Goal: Task Accomplishment & Management: Manage account settings

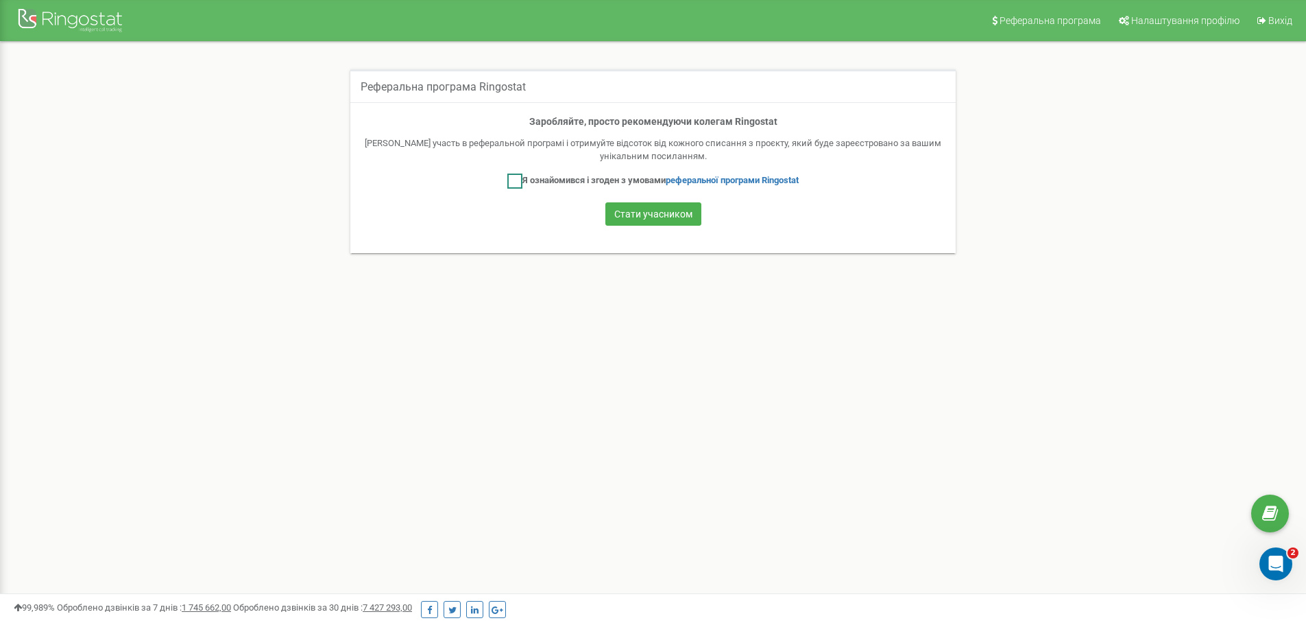
click at [531, 184] on label "Я ознайомився і згоден з умовами реферальної програми Ringostat" at bounding box center [652, 180] width 291 height 15
checkbox input "true"
click at [61, 12] on div at bounding box center [72, 21] width 110 height 33
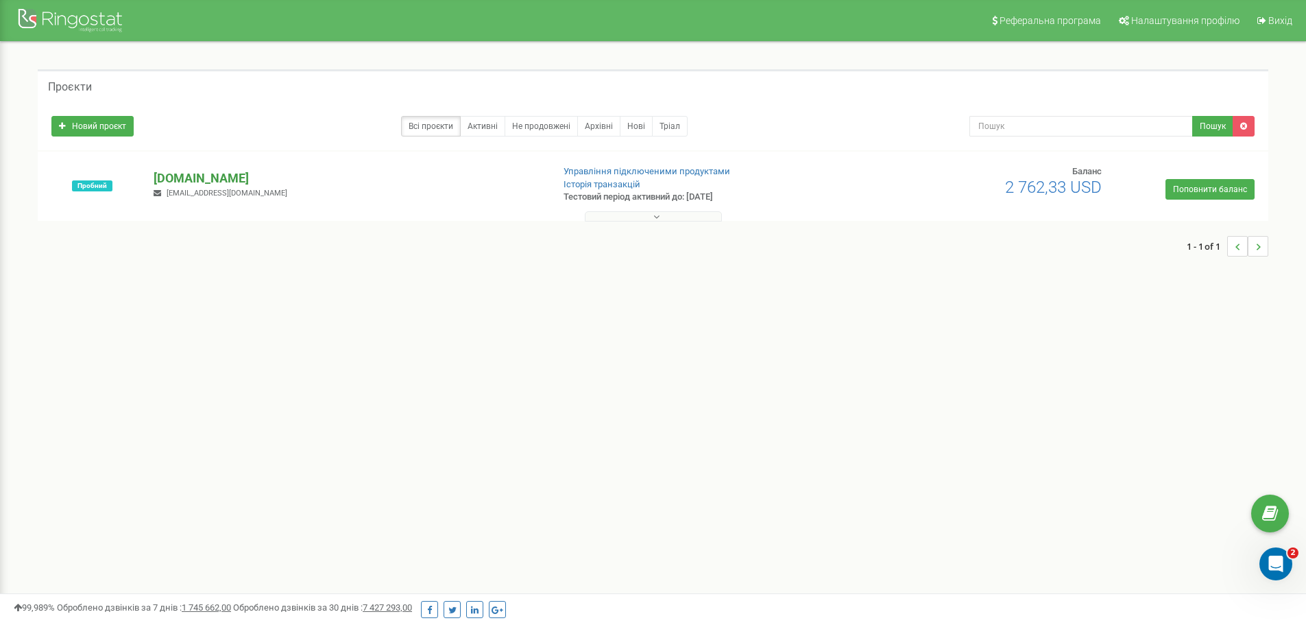
click at [200, 180] on p "[DOMAIN_NAME]" at bounding box center [347, 178] width 387 height 18
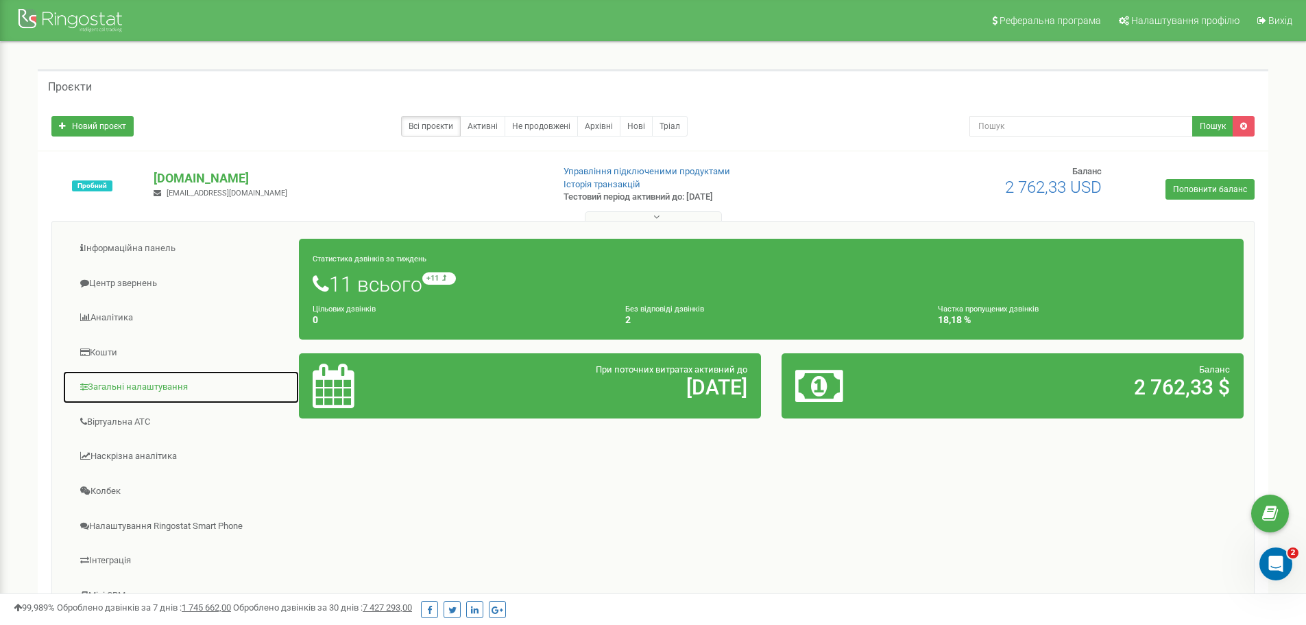
click at [152, 388] on link "Загальні налаштування" at bounding box center [180, 387] width 237 height 34
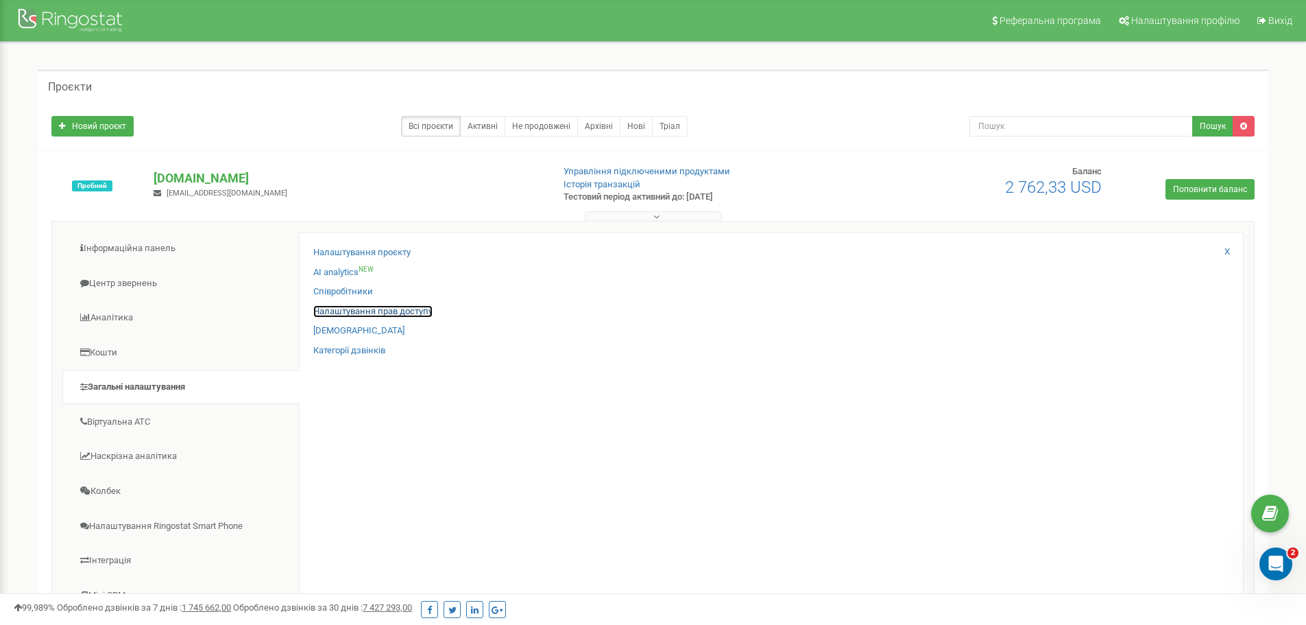
click at [362, 311] on link "Налаштування прав доступу" at bounding box center [372, 311] width 119 height 13
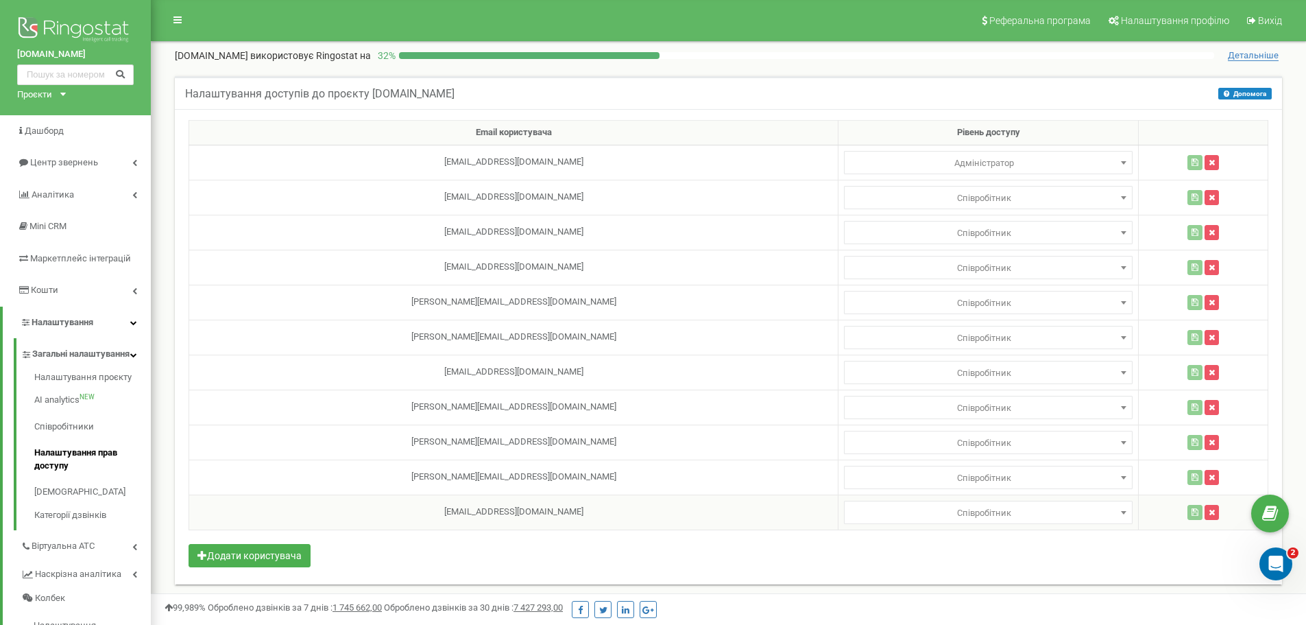
click at [1117, 514] on span at bounding box center [1124, 512] width 14 height 18
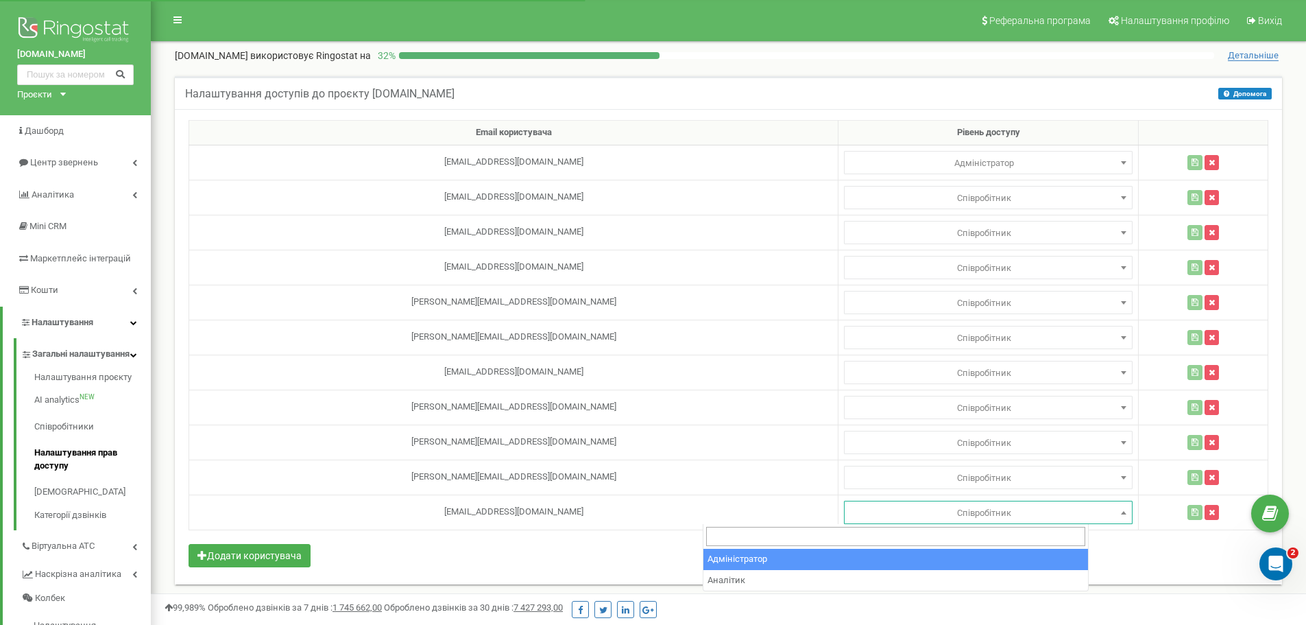
select select "1"
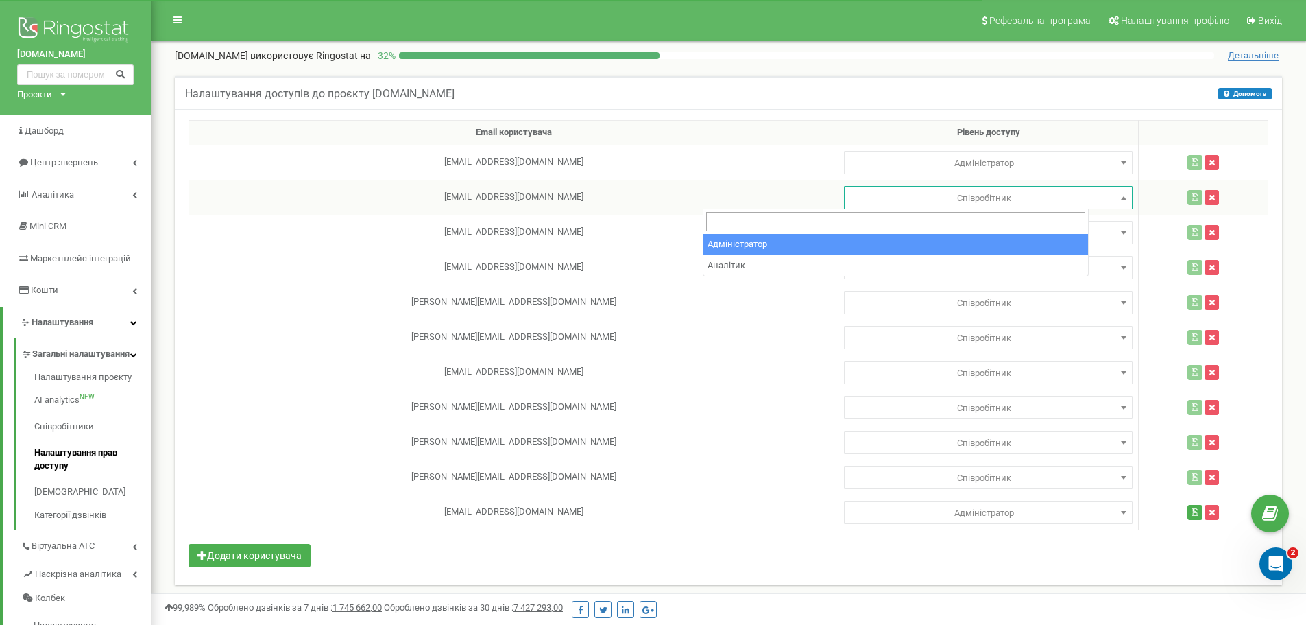
click at [1117, 196] on span at bounding box center [1124, 198] width 14 height 18
select select "1"
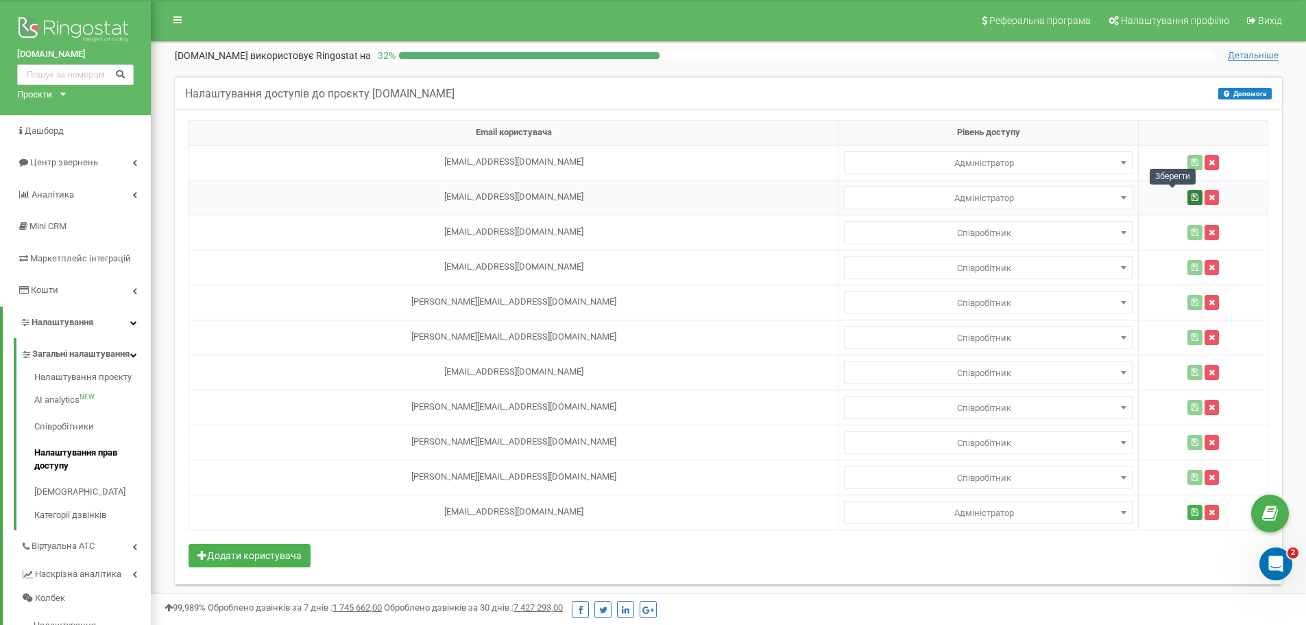
click at [1192, 200] on icon "button" at bounding box center [1195, 197] width 7 height 8
click at [1189, 511] on icon "button" at bounding box center [1192, 512] width 7 height 8
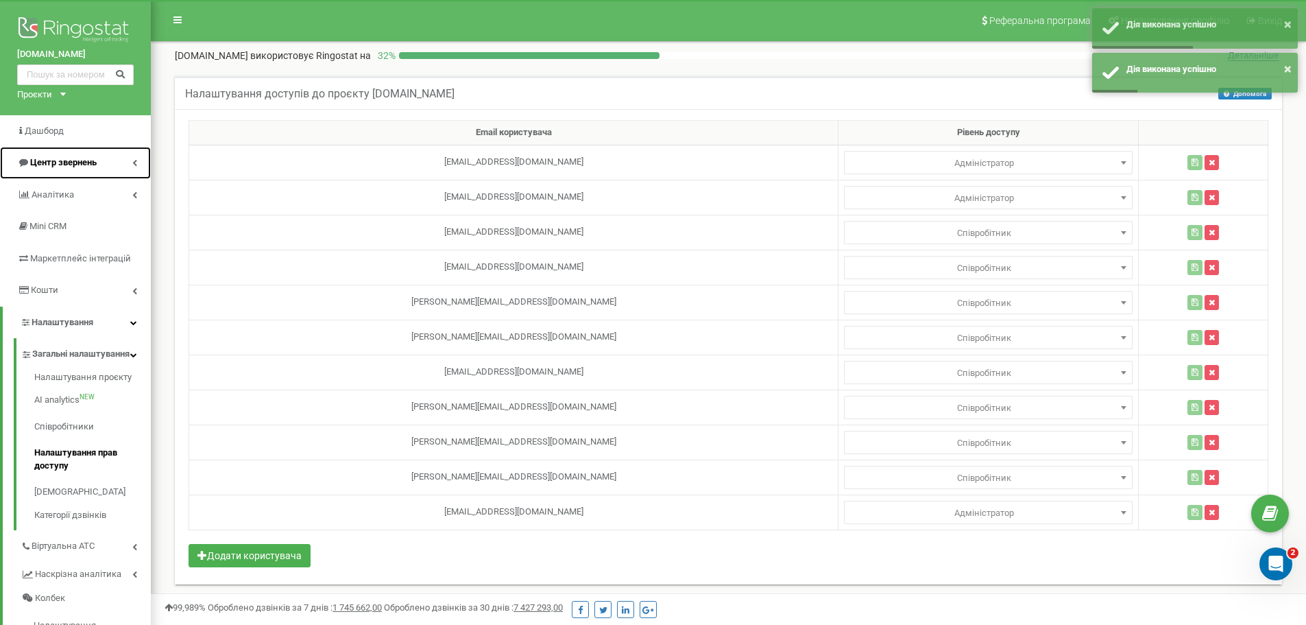
click at [59, 159] on span "Центр звернень" at bounding box center [63, 162] width 67 height 10
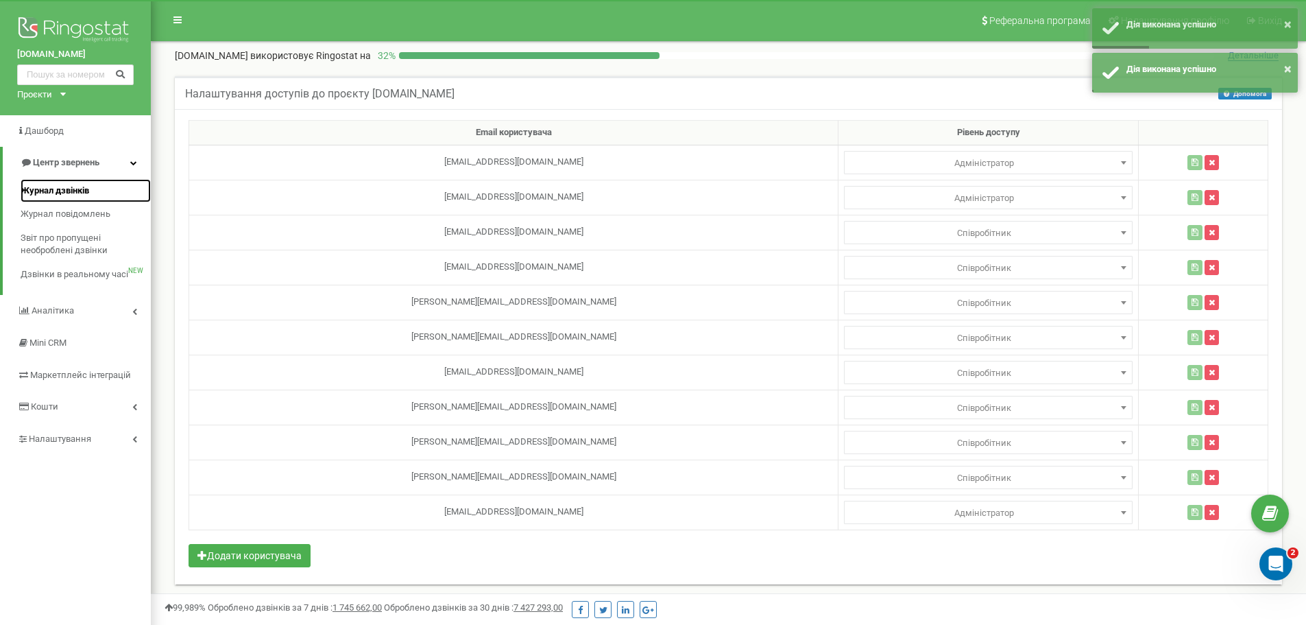
click at [63, 191] on span "Журнал дзвінків" at bounding box center [55, 190] width 69 height 13
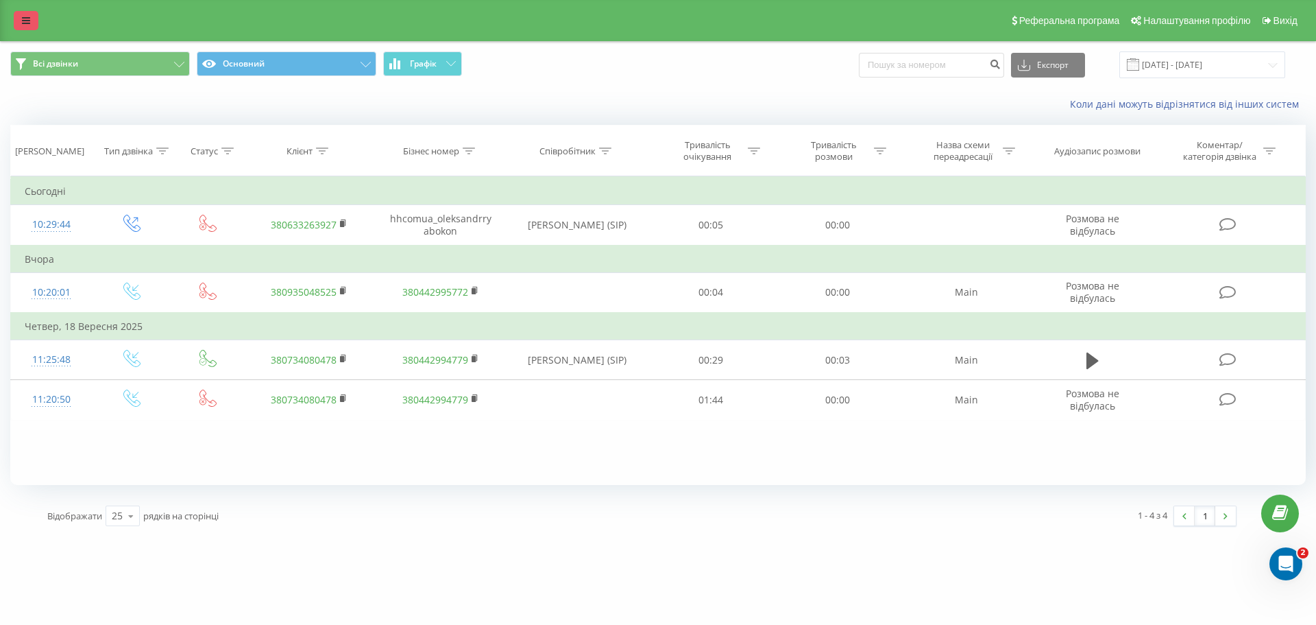
click at [29, 19] on icon at bounding box center [26, 21] width 8 height 10
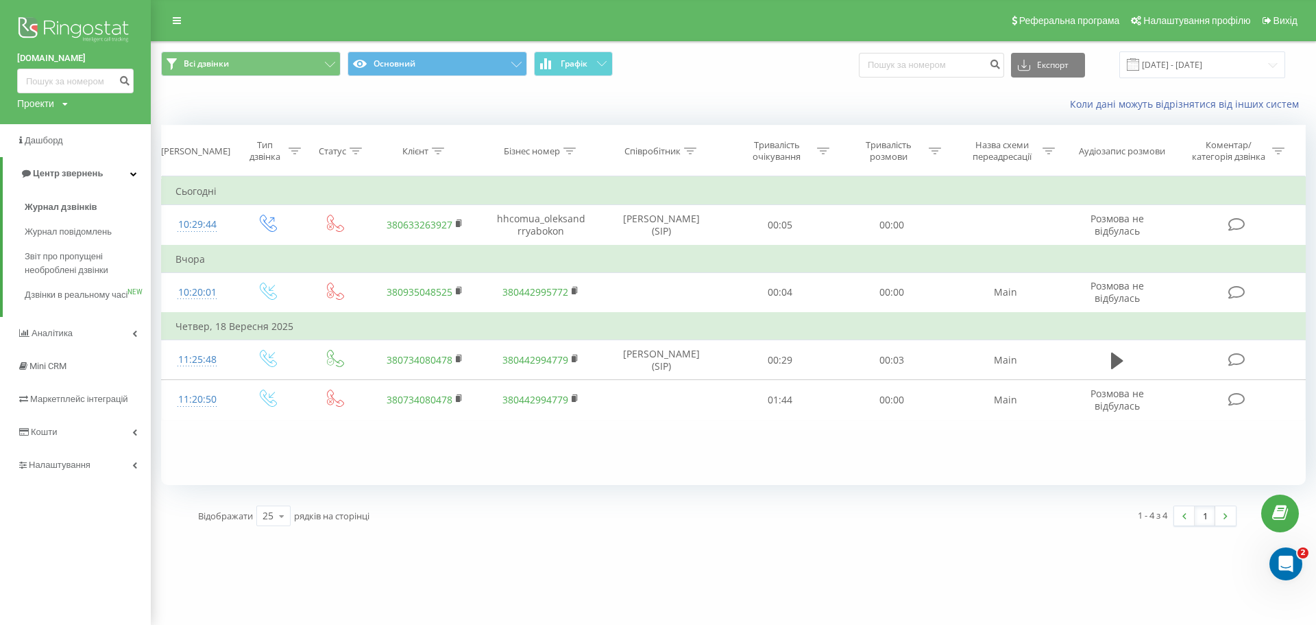
click at [64, 33] on img at bounding box center [75, 31] width 117 height 34
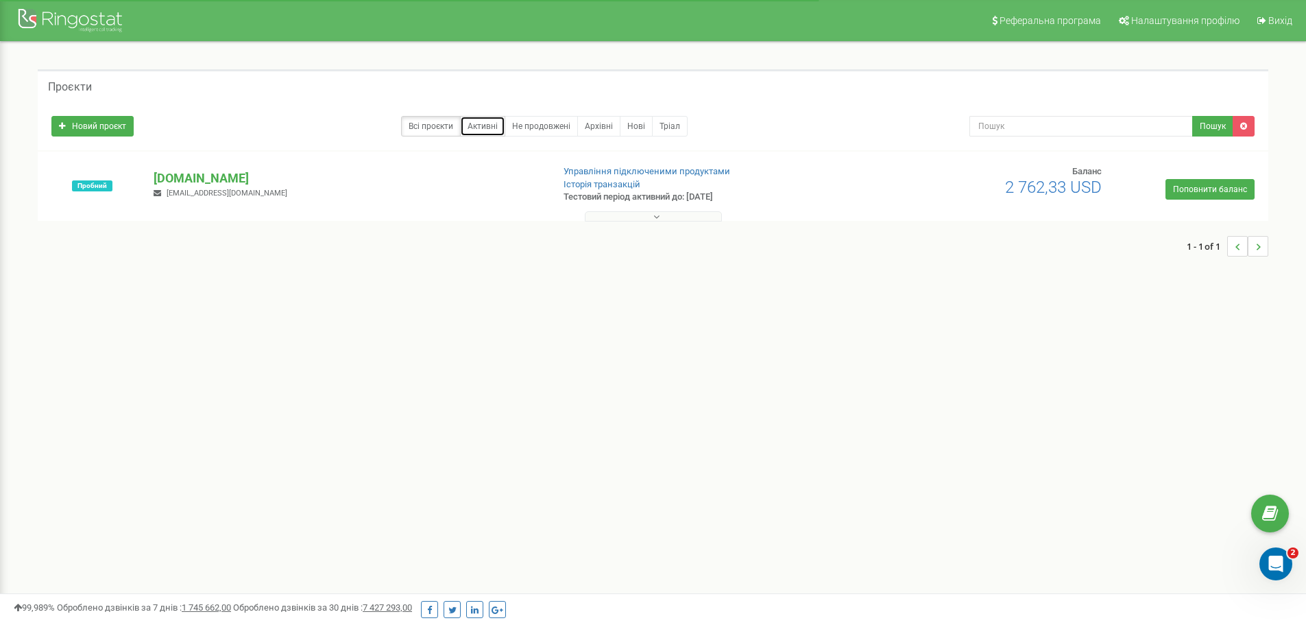
click at [484, 122] on link "Активні" at bounding box center [482, 126] width 45 height 21
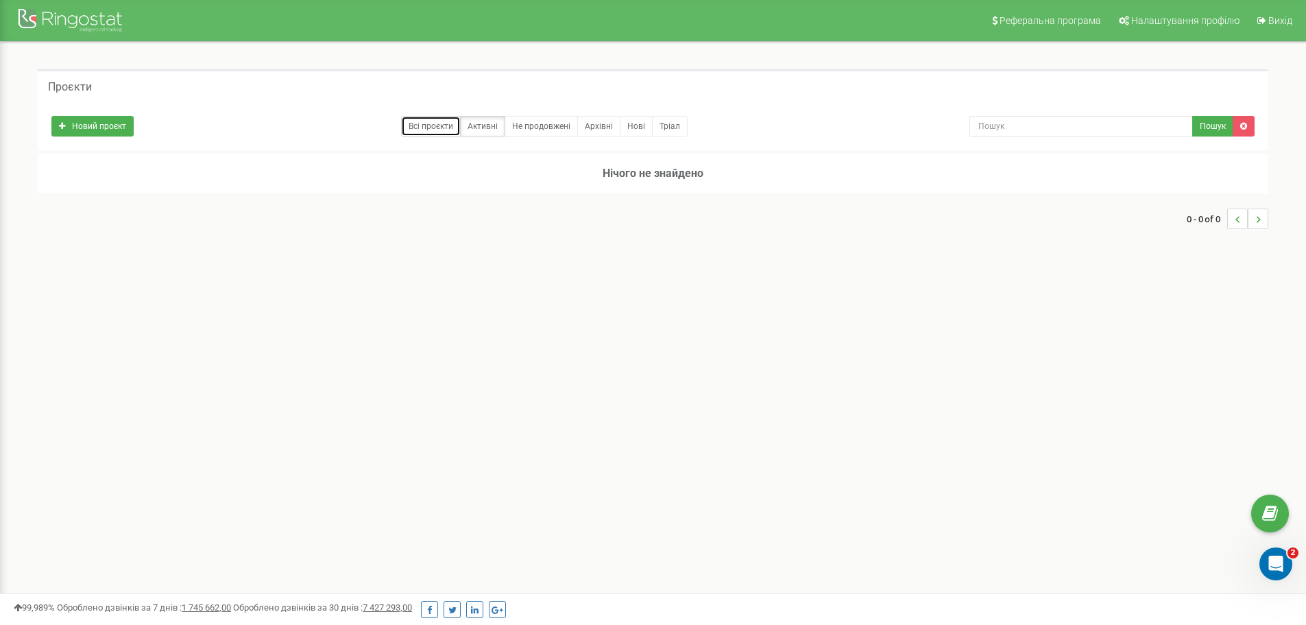
click at [427, 125] on link "Всі проєкти" at bounding box center [431, 126] width 60 height 21
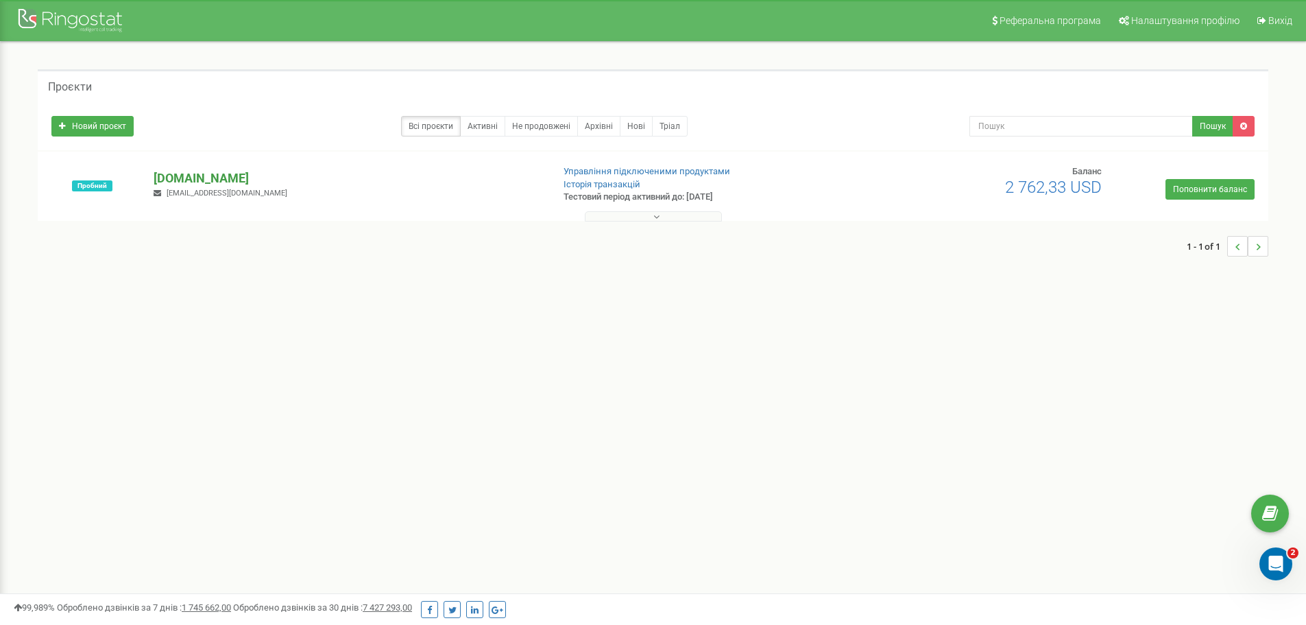
click at [180, 177] on p "[DOMAIN_NAME]" at bounding box center [347, 178] width 387 height 18
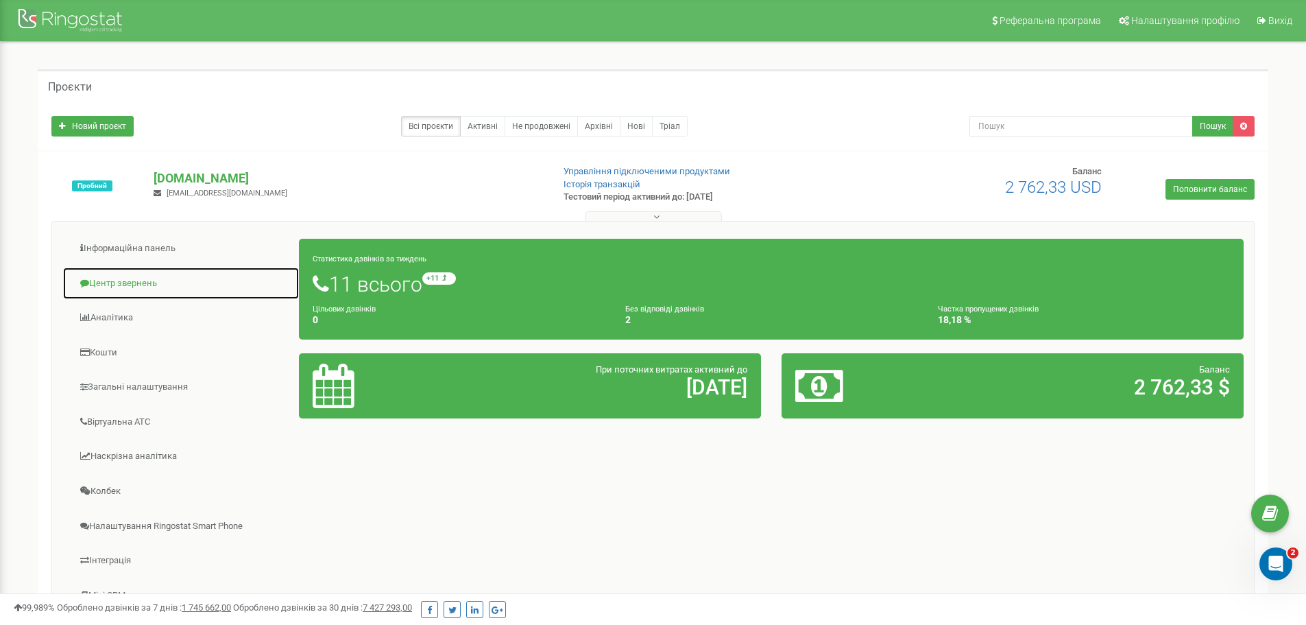
click at [148, 282] on link "Центр звернень" at bounding box center [180, 284] width 237 height 34
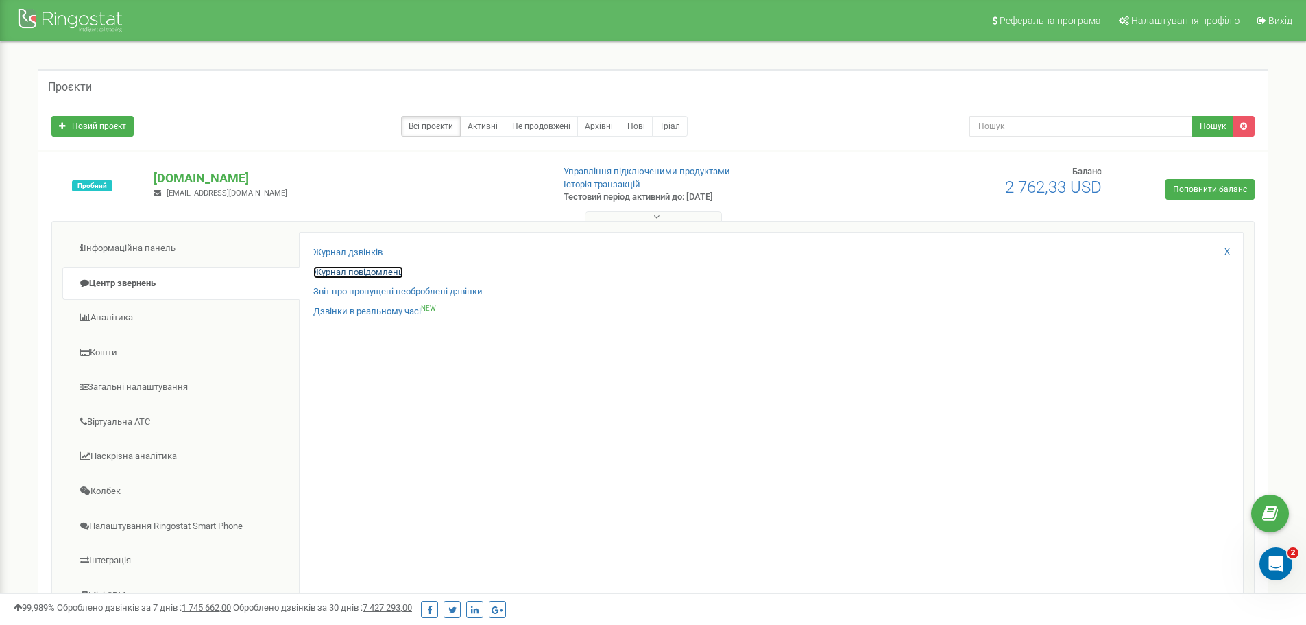
click at [352, 271] on link "Журнал повідомлень" at bounding box center [358, 272] width 90 height 13
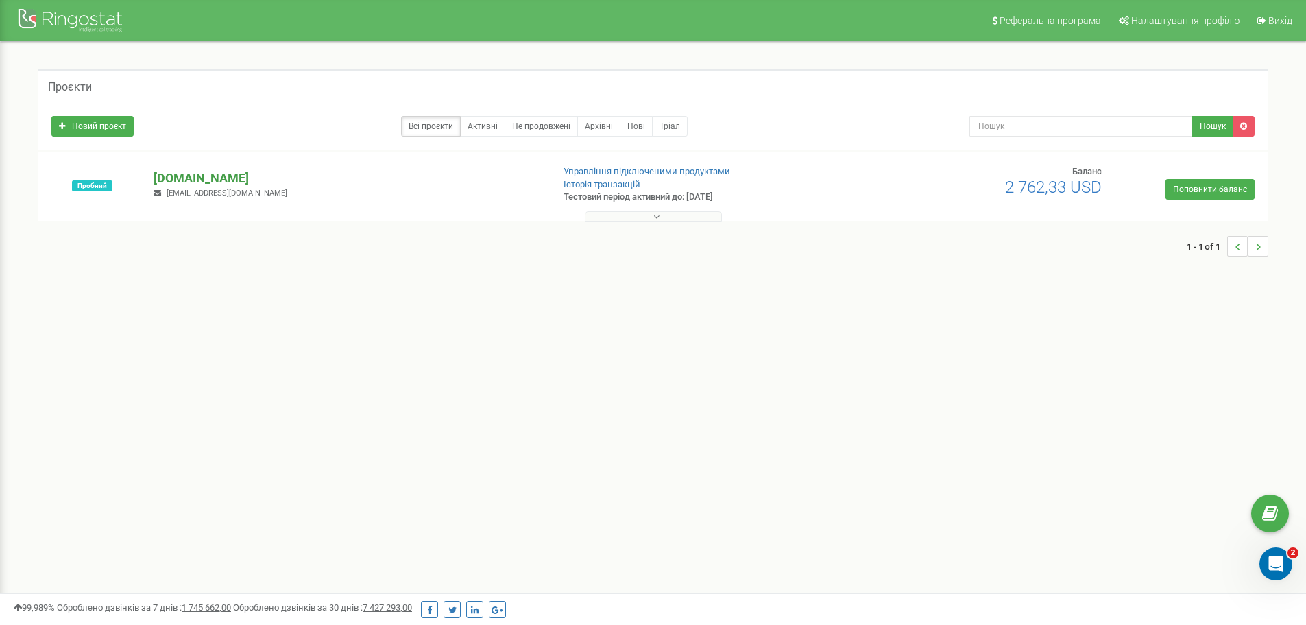
click at [196, 176] on p "[DOMAIN_NAME]" at bounding box center [347, 178] width 387 height 18
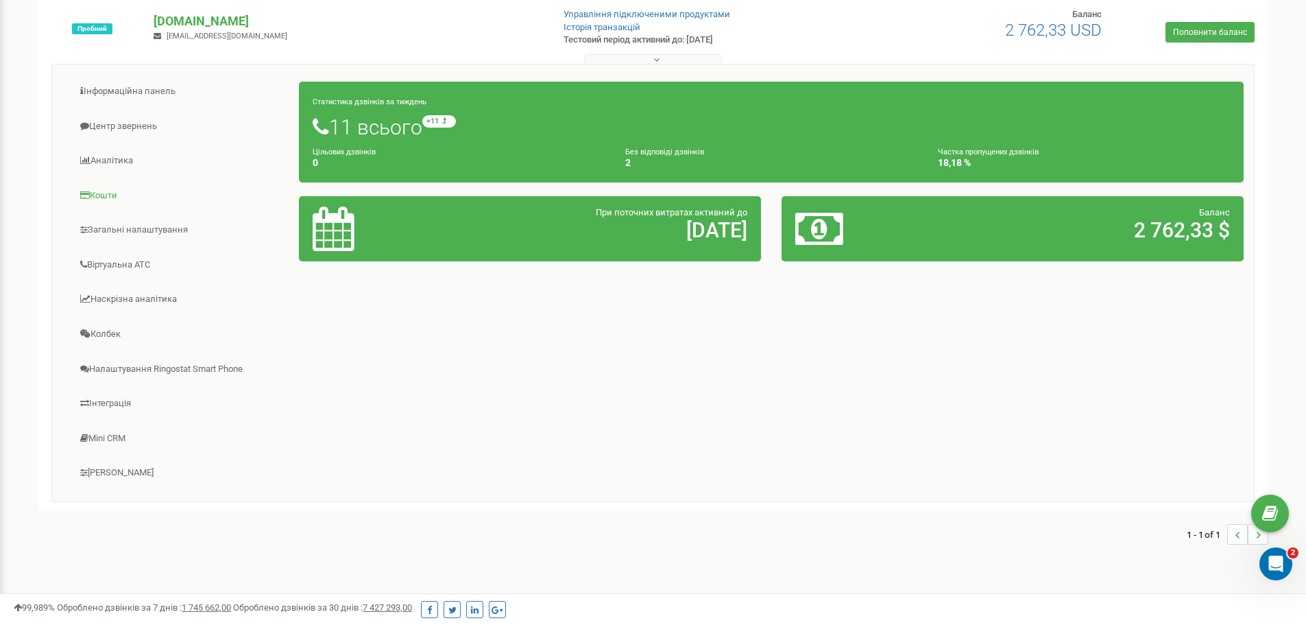
scroll to position [198, 0]
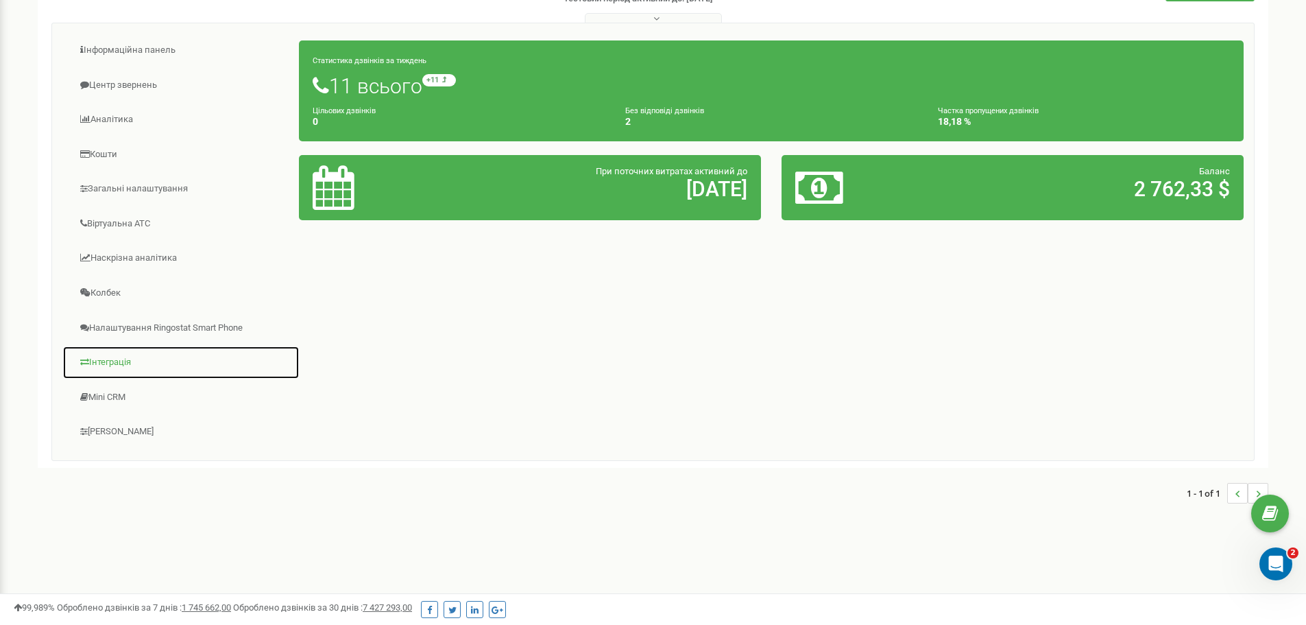
click at [110, 360] on link "Інтеграція" at bounding box center [180, 363] width 237 height 34
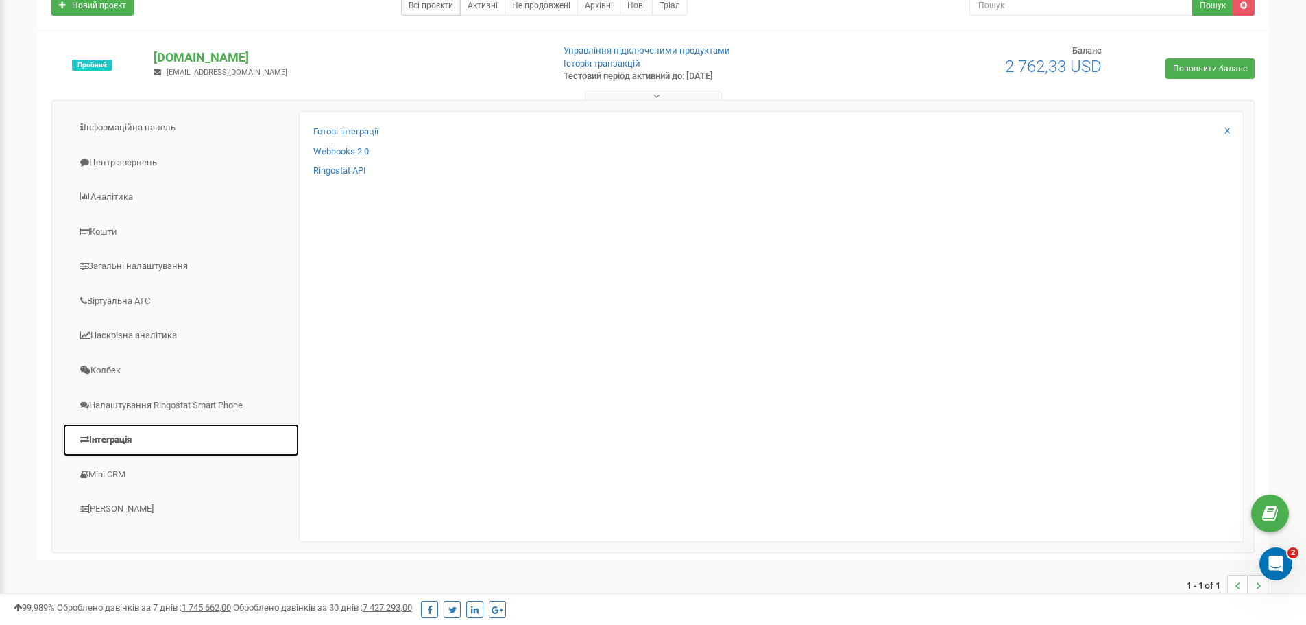
scroll to position [0, 0]
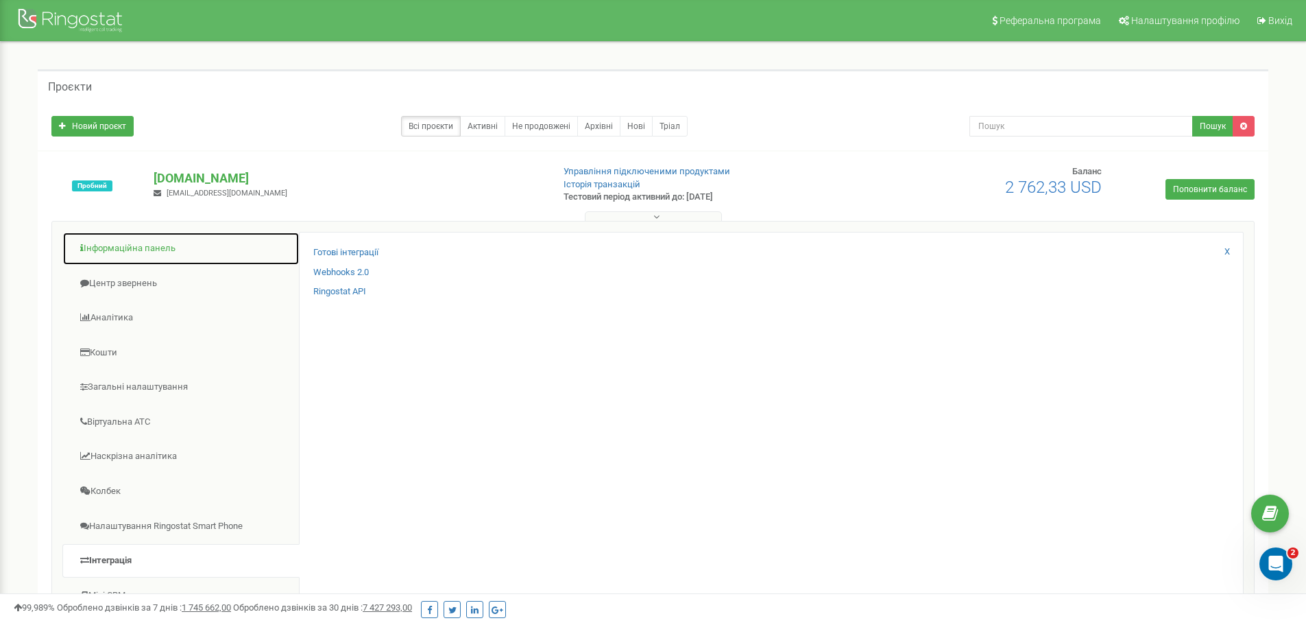
click at [127, 245] on link "Інформаційна панель" at bounding box center [180, 249] width 237 height 34
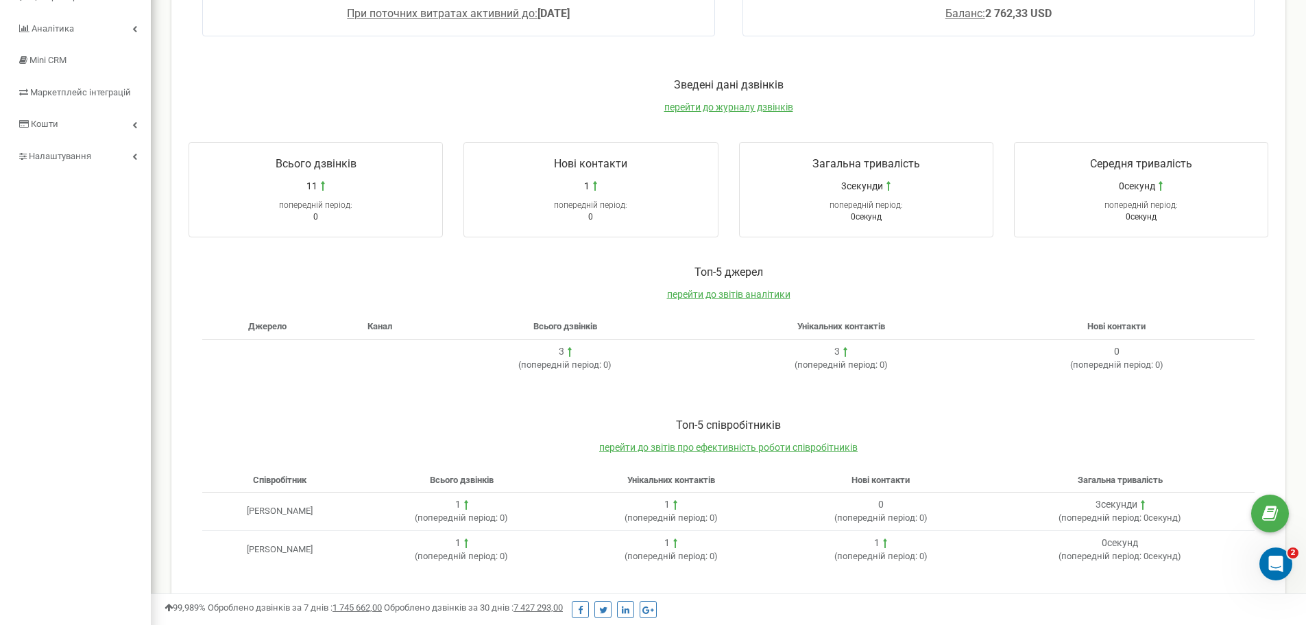
scroll to position [198, 0]
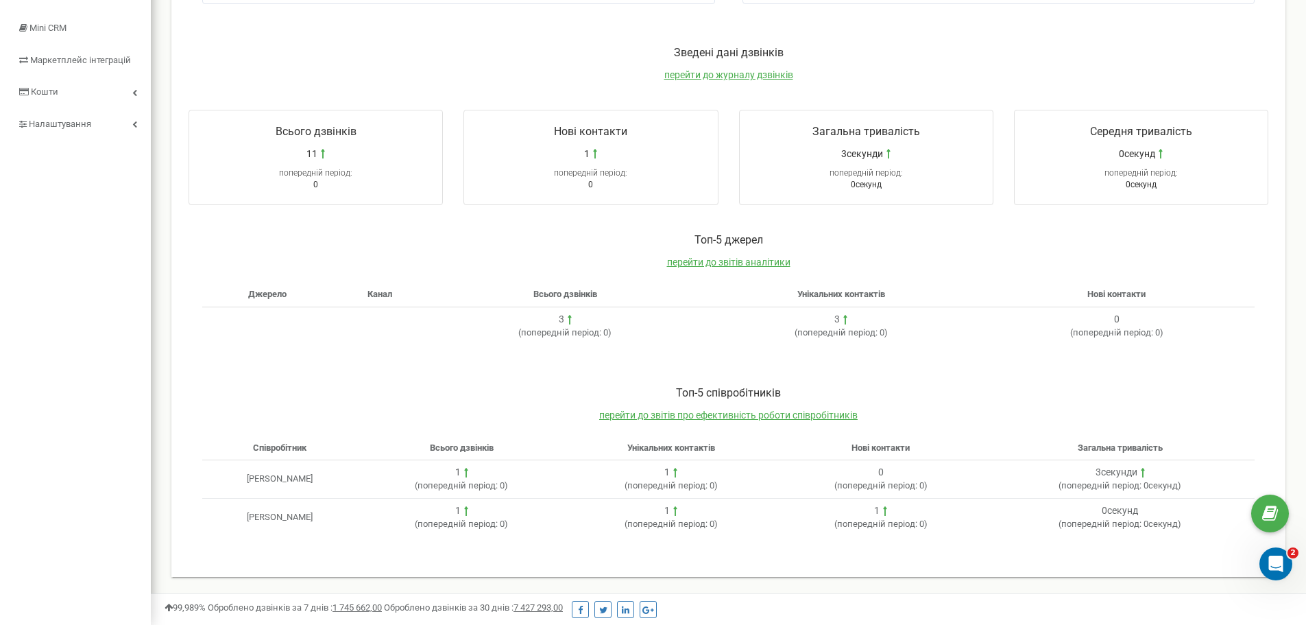
click at [306, 382] on div "Toп-5 співробітників перейти до звітів про ефективність роботи співробітників С…" at bounding box center [728, 467] width 1107 height 191
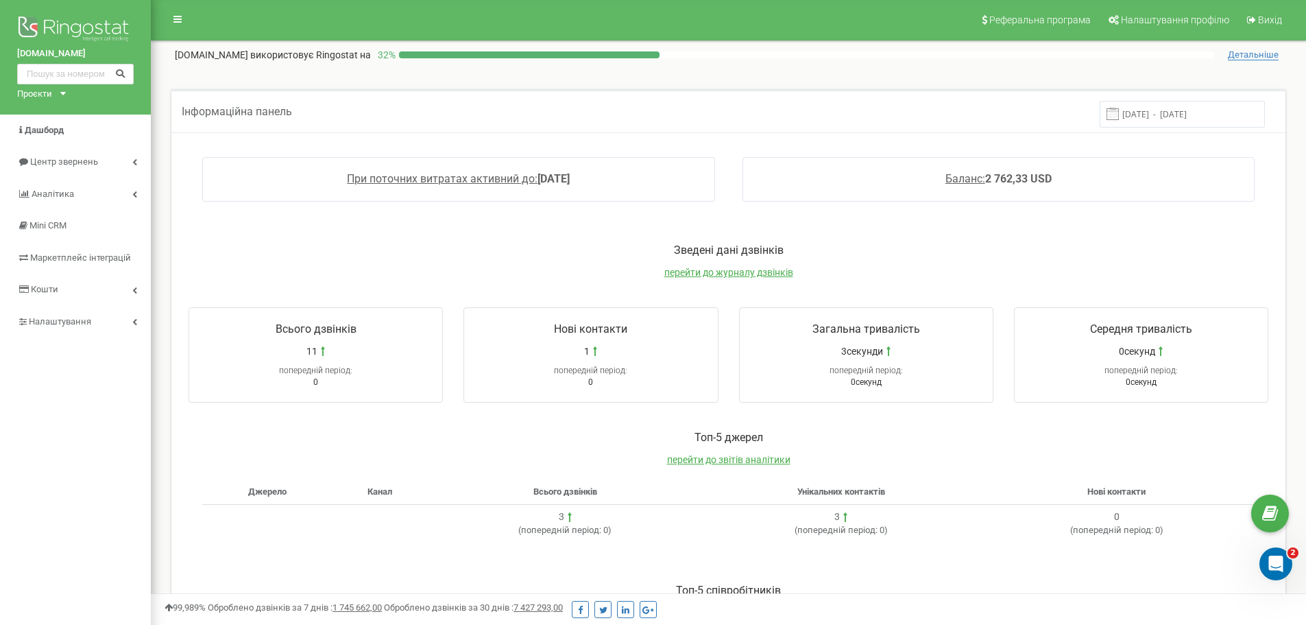
scroll to position [0, 0]
click at [62, 162] on span "Центр звернень" at bounding box center [63, 162] width 67 height 10
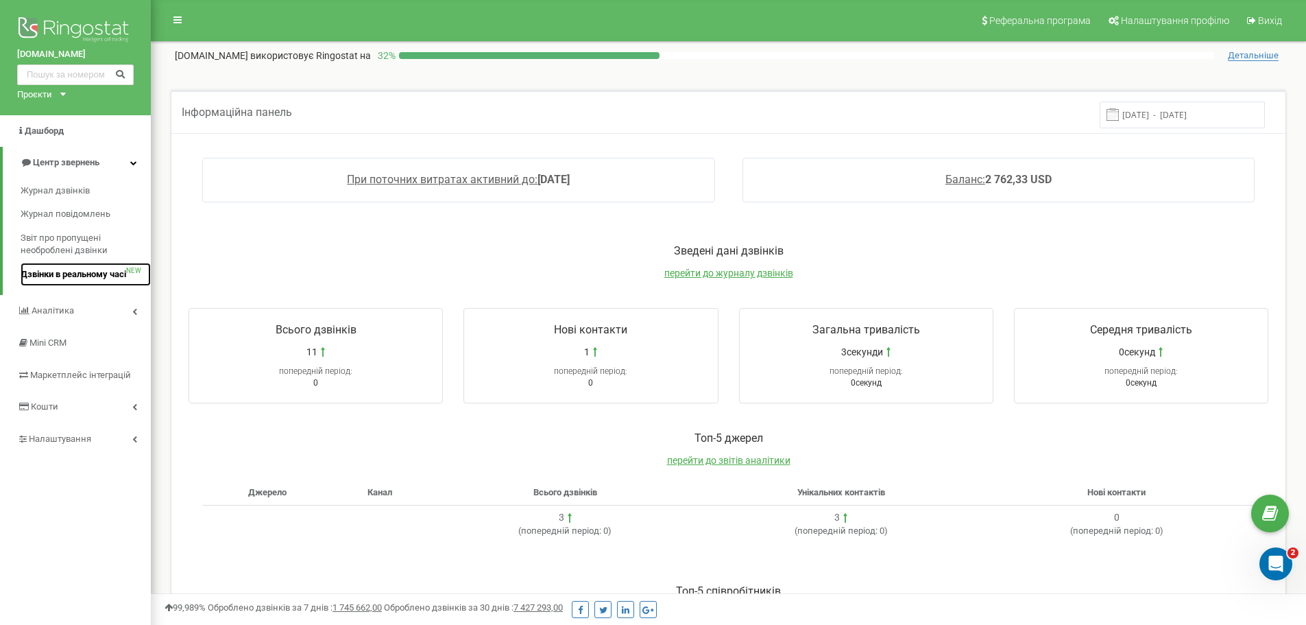
click at [64, 275] on span "Дзвінки в реальному часі" at bounding box center [74, 274] width 106 height 13
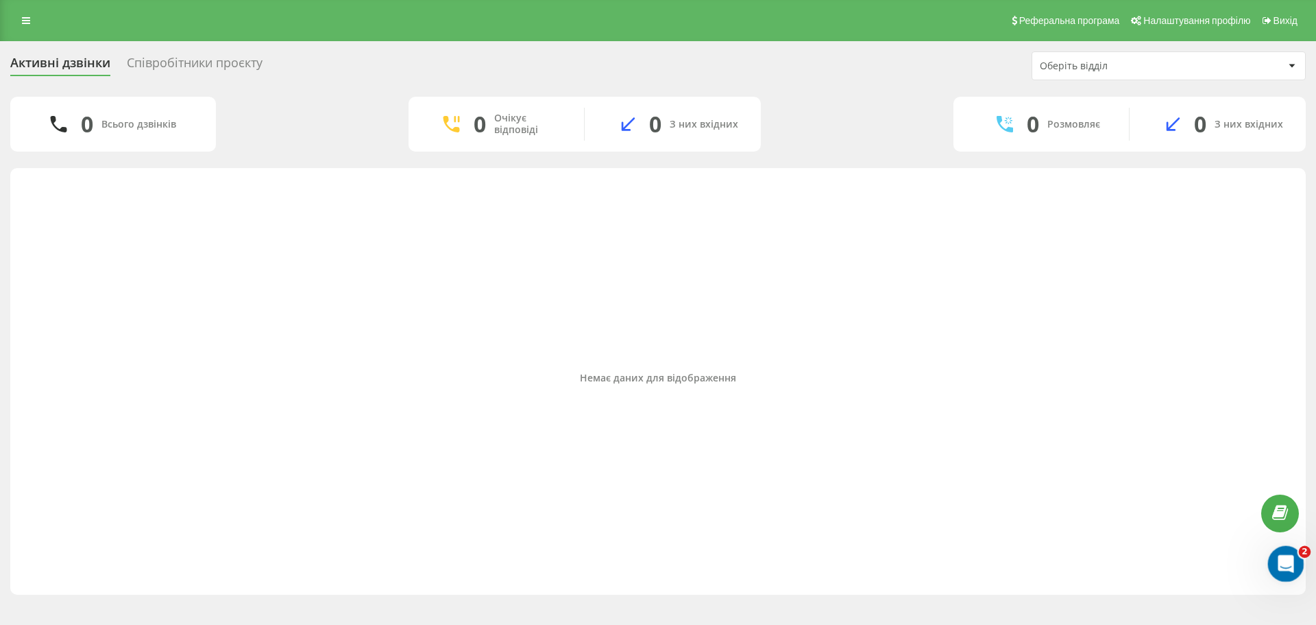
click at [1283, 569] on icon "Открыть службу сообщений Intercom" at bounding box center [1284, 562] width 23 height 23
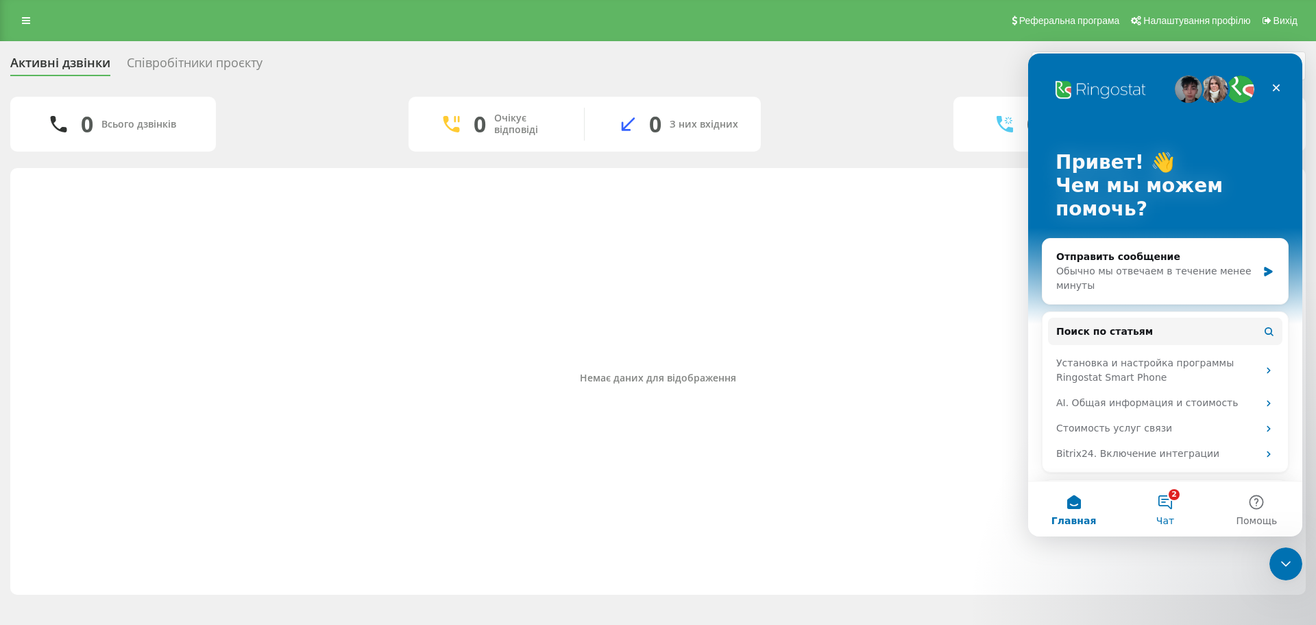
click at [1171, 509] on button "2 Чат" at bounding box center [1165, 508] width 91 height 55
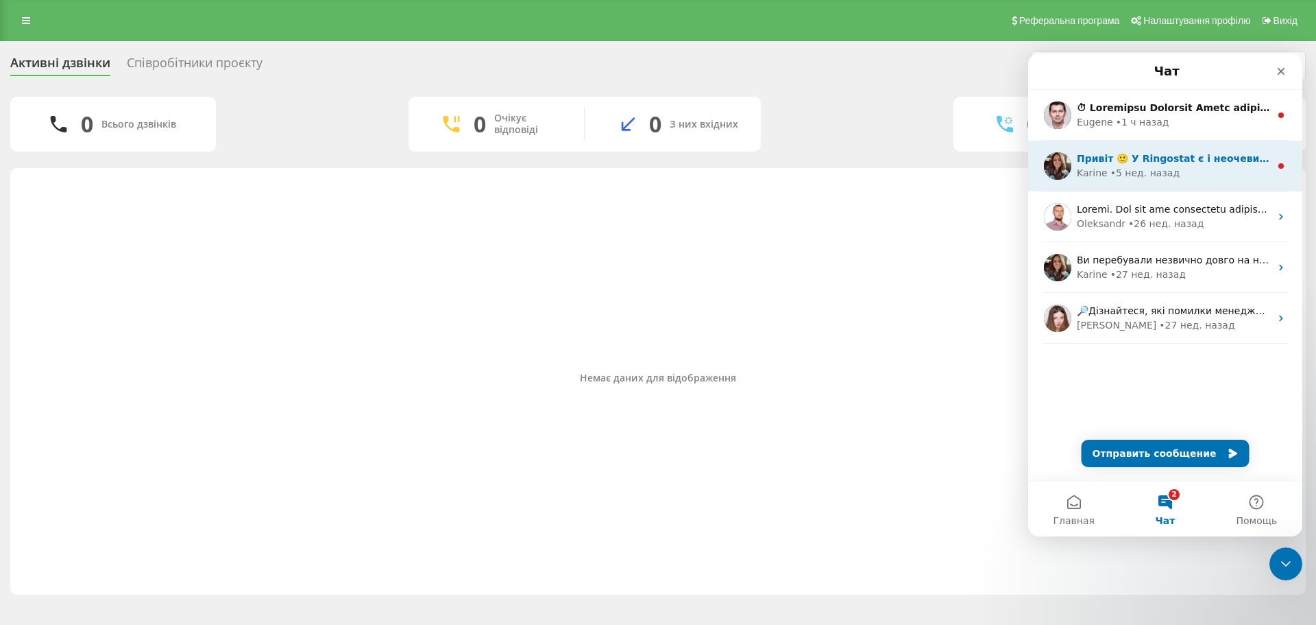
click at [1122, 168] on div "• 5 нед. назад" at bounding box center [1145, 173] width 69 height 14
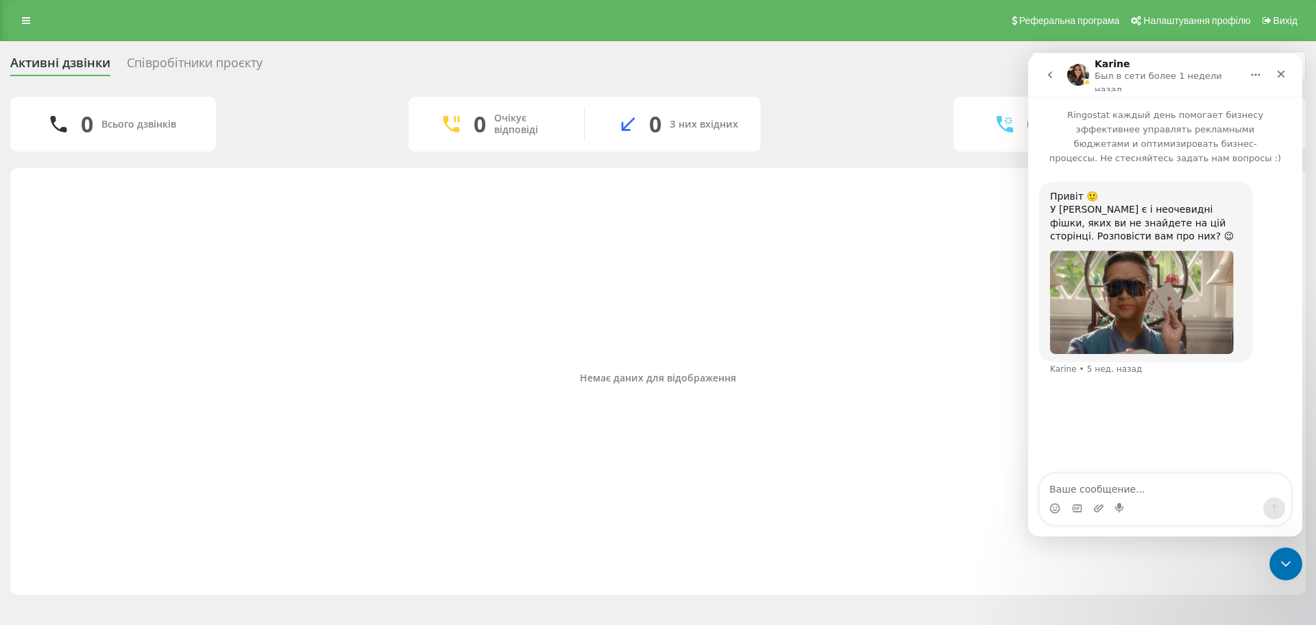
click at [1053, 69] on icon "go back" at bounding box center [1050, 74] width 11 height 11
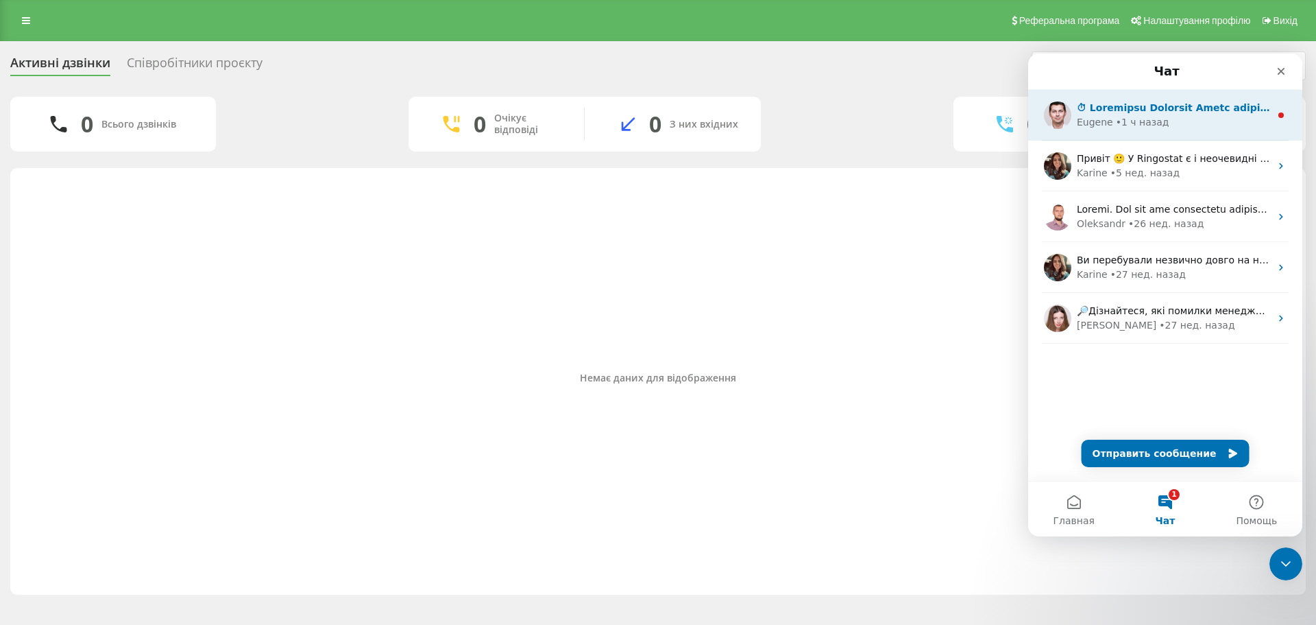
click at [1141, 119] on div "• 1 ч назад" at bounding box center [1142, 122] width 53 height 14
